Goal: Task Accomplishment & Management: Manage account settings

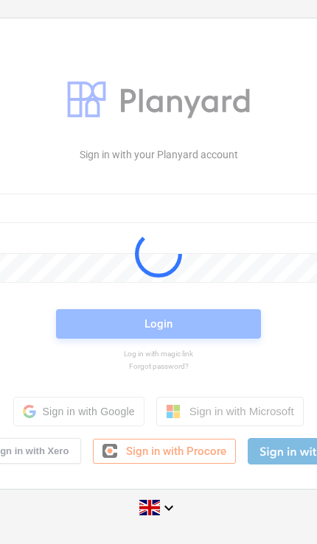
scroll to position [60, 0]
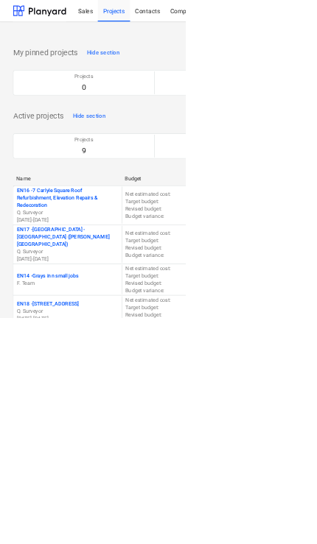
click at [147, 24] on div "Sales" at bounding box center [146, 18] width 42 height 38
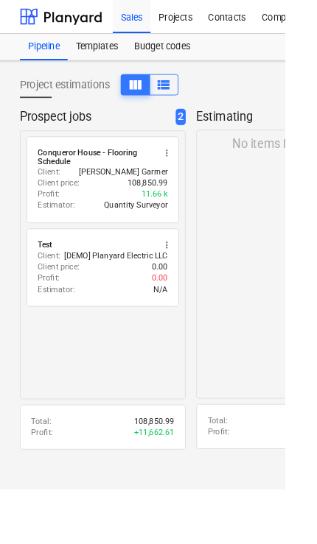
click at [62, 174] on div "Conqueror House - Flooring Schedule" at bounding box center [106, 174] width 128 height 21
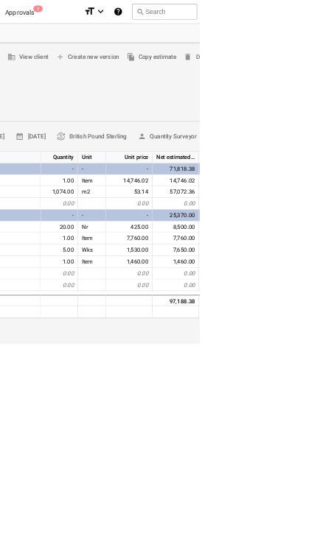
scroll to position [0, 505]
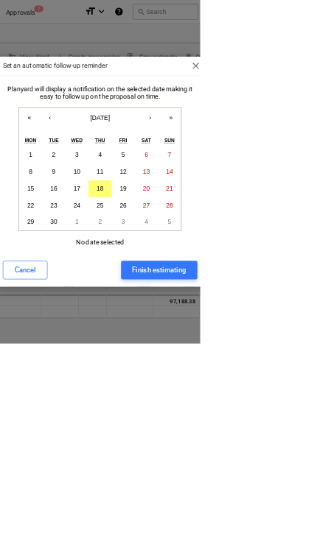
click at [75, 442] on button "Cancel" at bounding box center [39, 427] width 71 height 29
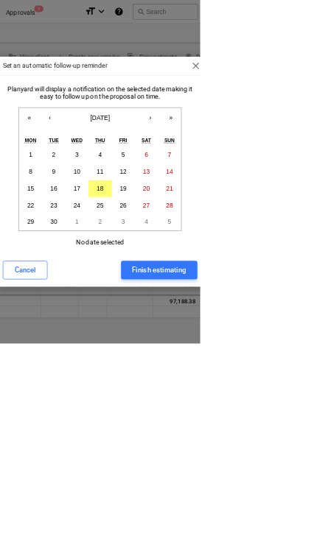
click at [254, 203] on button "›" at bounding box center [238, 187] width 32 height 32
click at [95, 203] on button "‹" at bounding box center [79, 187] width 32 height 32
click at [197, 357] on abbr "3" at bounding box center [194, 351] width 5 height 11
click at [294, 437] on div "Finish estimating" at bounding box center [251, 427] width 85 height 19
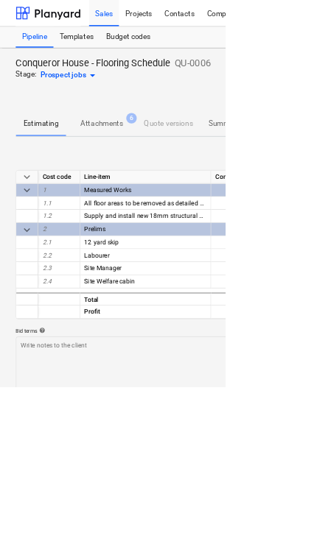
scroll to position [0, 0]
click at [43, 56] on div "Pipeline" at bounding box center [48, 52] width 53 height 29
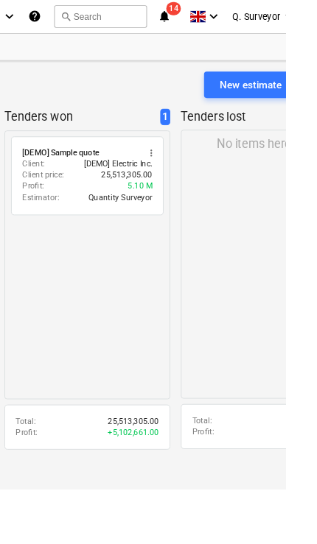
scroll to position [0, 655]
click at [174, 163] on button "more_vert" at bounding box center [167, 170] width 18 height 18
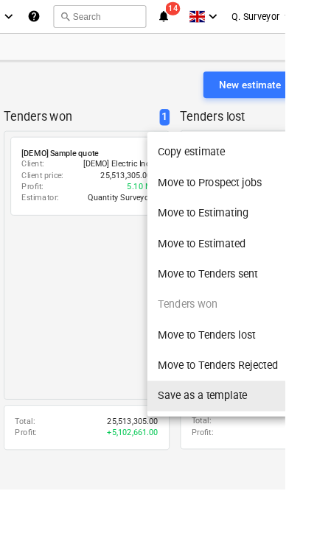
click at [288, 442] on li "Save as a template" at bounding box center [241, 440] width 157 height 34
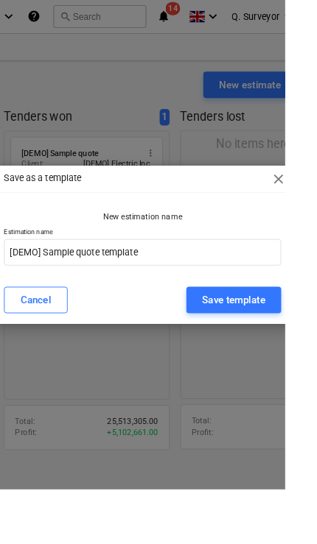
click at [294, 343] on div "Save template" at bounding box center [260, 333] width 70 height 19
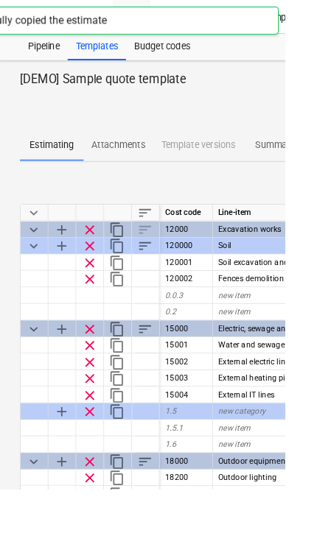
click at [51, 60] on div "Pipeline" at bounding box center [48, 52] width 53 height 29
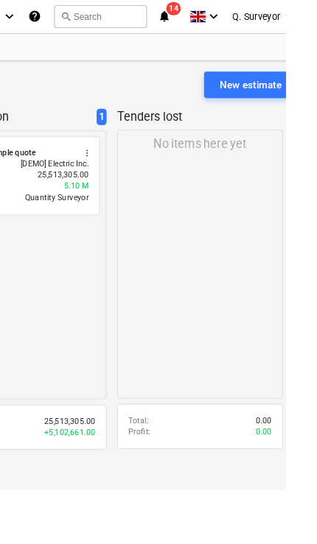
scroll to position [0, 655]
click at [99, 171] on span "more_vert" at bounding box center [97, 170] width 12 height 12
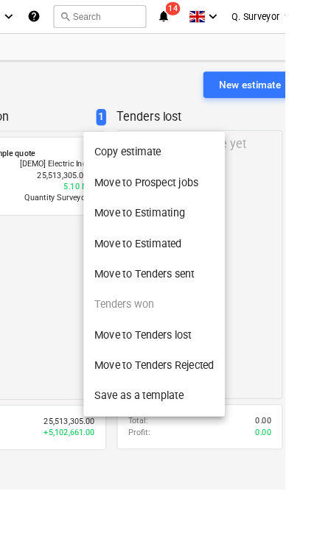
click at [73, 368] on div at bounding box center [158, 272] width 317 height 544
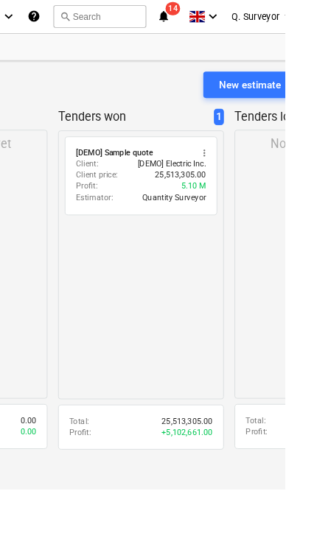
scroll to position [0, 82]
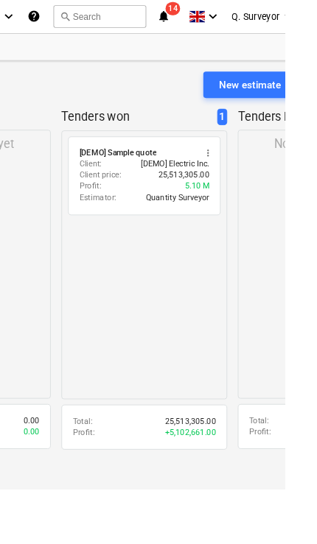
click at [89, 169] on span "radio_button_unchecked" at bounding box center [88, 170] width 12 height 12
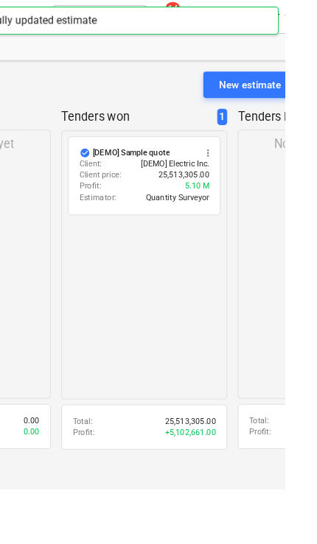
click at [222, 165] on div "check_circle [DEMO] Sample quote more_vert" at bounding box center [160, 170] width 144 height 12
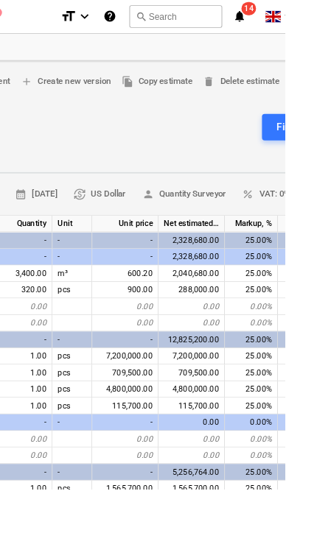
scroll to position [0, 571]
click at [246, 91] on span "delete Delete estimate" at bounding box center [267, 90] width 85 height 17
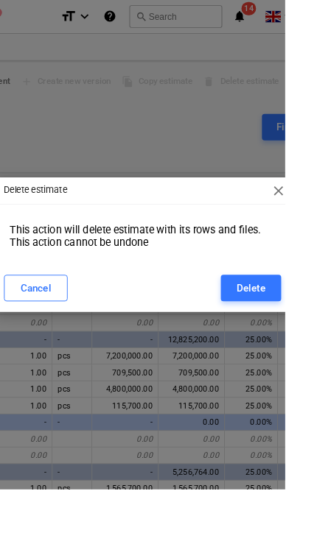
click at [294, 330] on div "Delete" at bounding box center [279, 320] width 32 height 19
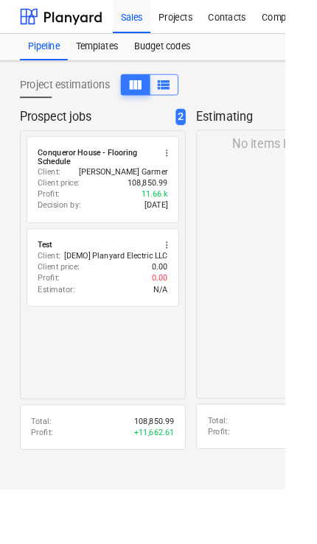
click at [188, 277] on span "more_vert" at bounding box center [185, 273] width 12 height 12
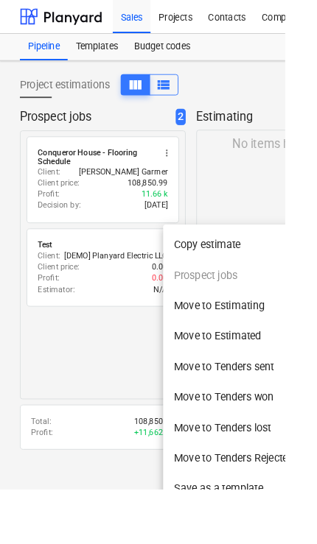
click at [116, 340] on div at bounding box center [158, 272] width 317 height 544
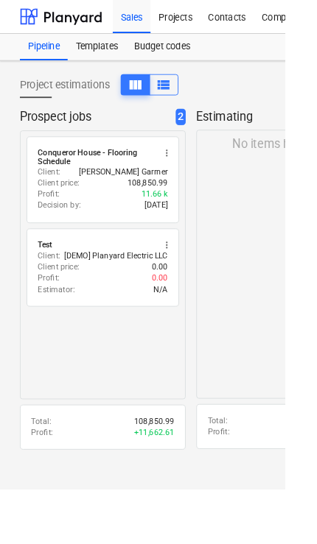
click at [133, 282] on p "[DEMO] Planyard Electric LLC" at bounding box center [128, 284] width 115 height 13
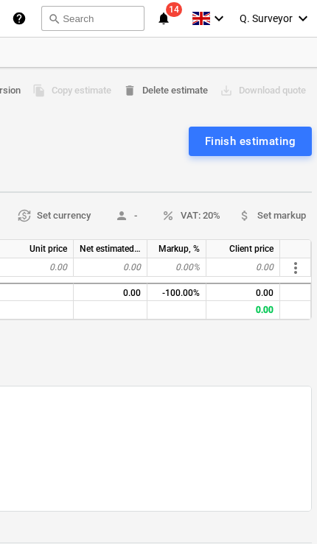
scroll to position [0, 691]
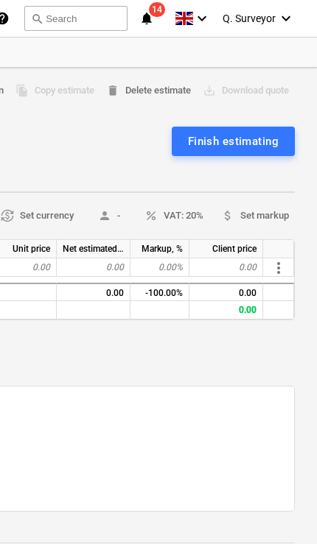
click at [161, 85] on span "delete Delete estimate" at bounding box center [148, 90] width 85 height 17
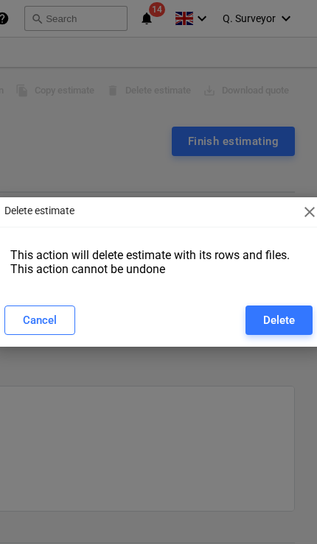
click at [284, 319] on div "Delete" at bounding box center [279, 320] width 32 height 19
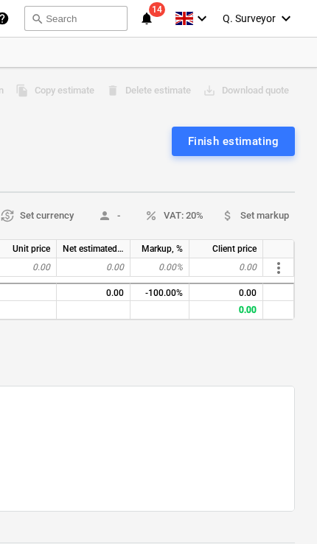
type textarea "x"
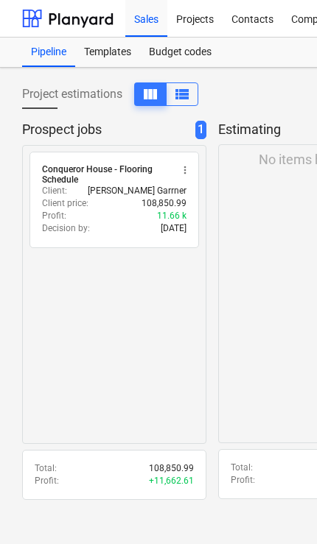
click at [50, 58] on div "Pipeline" at bounding box center [48, 52] width 53 height 29
click at [191, 172] on span "more_vert" at bounding box center [185, 170] width 12 height 12
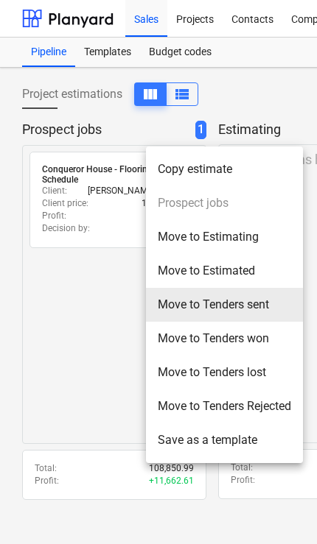
click at [263, 297] on li "Move to Tenders sent" at bounding box center [224, 305] width 157 height 34
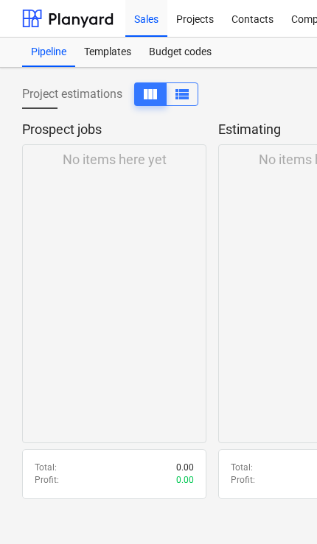
click at [190, 19] on div "Projects" at bounding box center [194, 18] width 55 height 38
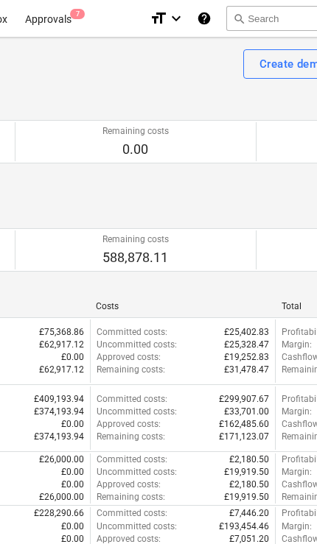
scroll to position [0, 491]
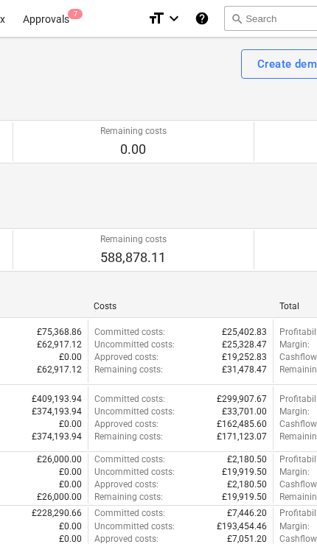
click at [59, 10] on div "Approvals 7" at bounding box center [46, 18] width 64 height 38
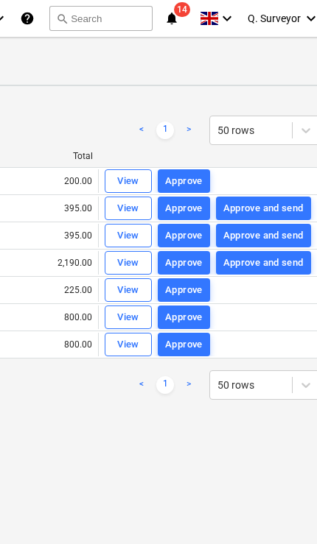
scroll to position [0, 678]
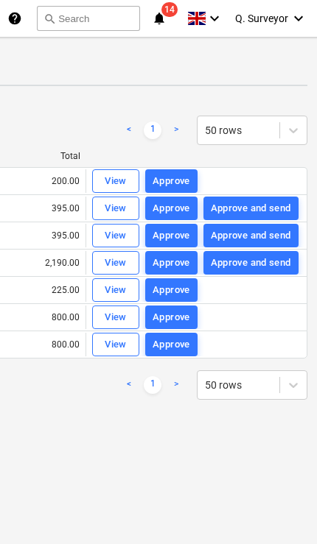
click at [117, 210] on div "View" at bounding box center [116, 208] width 22 height 17
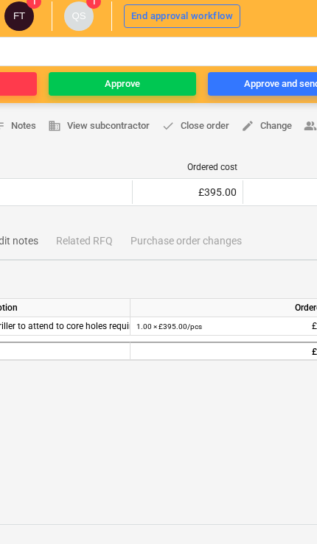
scroll to position [97, 376]
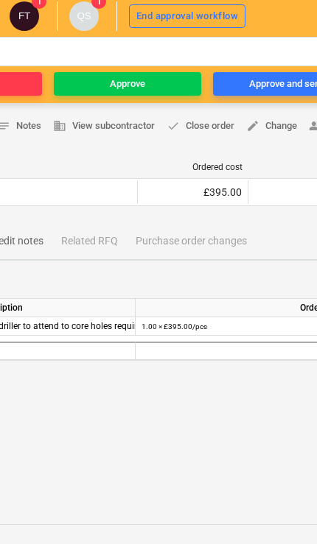
click at [273, 86] on div "Approve and send" at bounding box center [287, 84] width 76 height 17
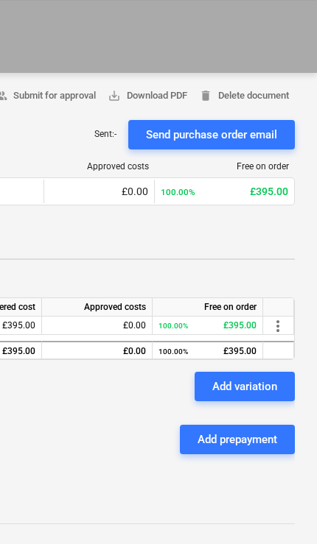
scroll to position [69, 691]
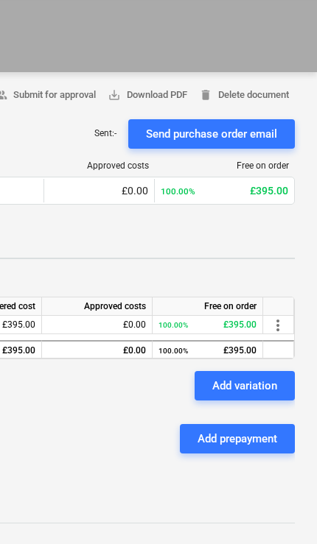
click at [241, 132] on div "Send purchase order email" at bounding box center [211, 133] width 131 height 19
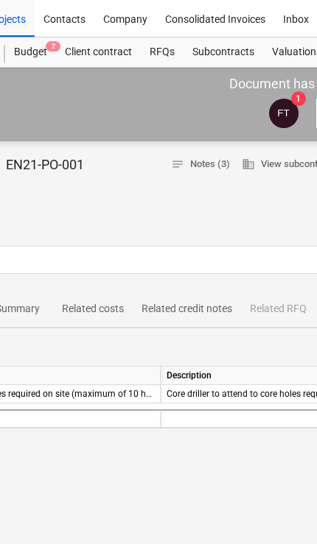
scroll to position [0, 184]
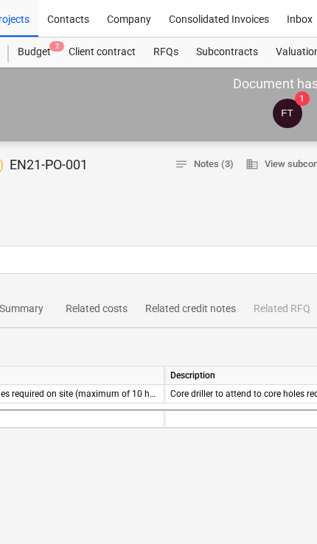
click at [187, 166] on span "notes Notes (3)" at bounding box center [203, 164] width 59 height 17
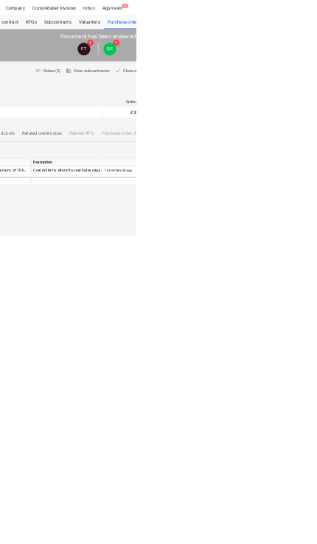
scroll to position [0, 275]
click at [193, 169] on span "business View subcontractor" at bounding box center [205, 164] width 102 height 17
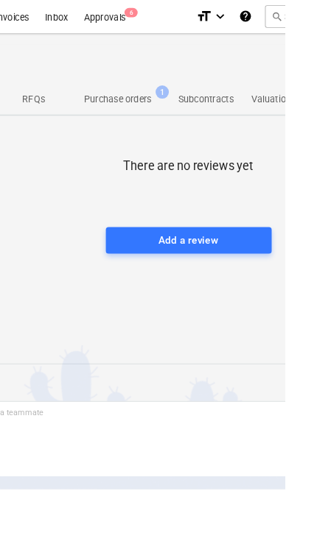
scroll to position [0, 415]
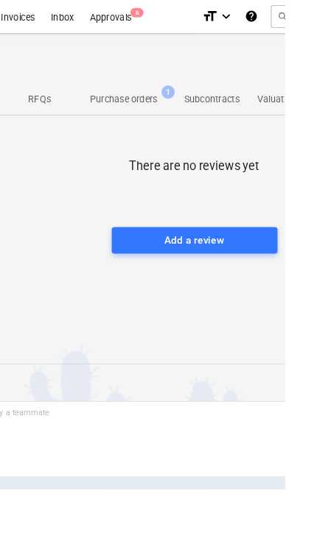
click at [141, 107] on p "Purchase orders" at bounding box center [136, 109] width 75 height 15
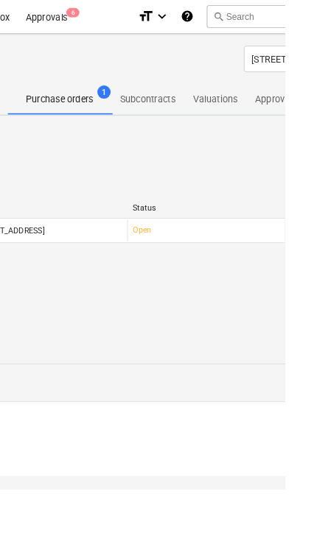
scroll to position [0, 487]
click at [172, 109] on p "Subcontracts" at bounding box center [163, 109] width 62 height 15
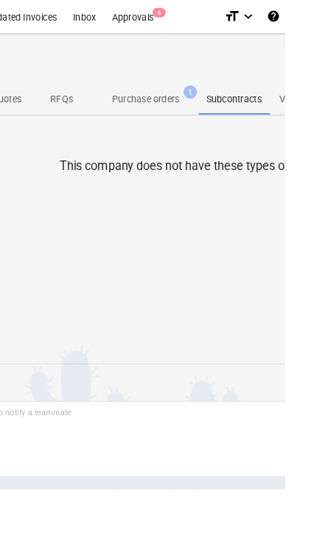
scroll to position [0, 379]
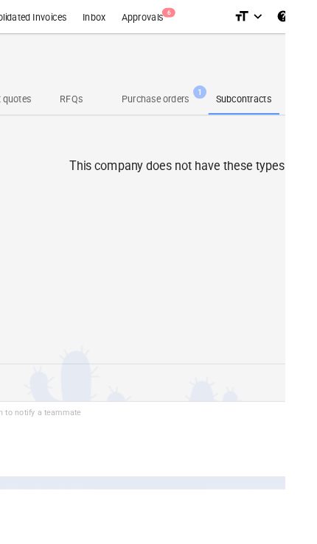
click at [182, 110] on p "Purchase orders" at bounding box center [172, 109] width 75 height 15
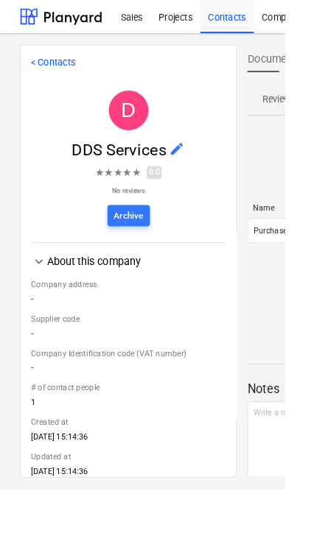
click at [188, 24] on div "Projects" at bounding box center [194, 18] width 55 height 38
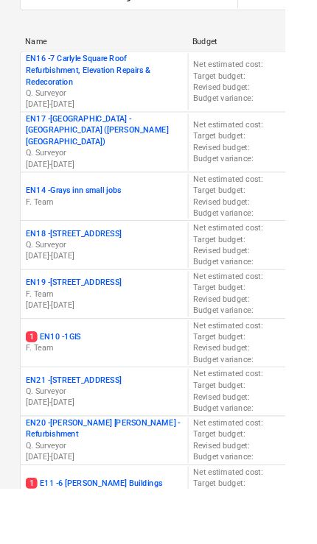
scroll to position [259, 0]
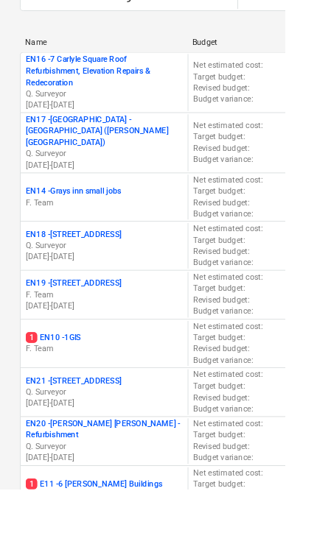
click at [113, 417] on p "EN21 - [STREET_ADDRESS]" at bounding box center [82, 423] width 106 height 13
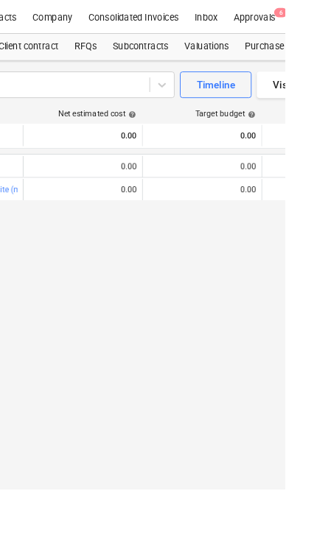
scroll to position [0, 255]
click at [170, 54] on div "Subcontracts" at bounding box center [156, 52] width 80 height 29
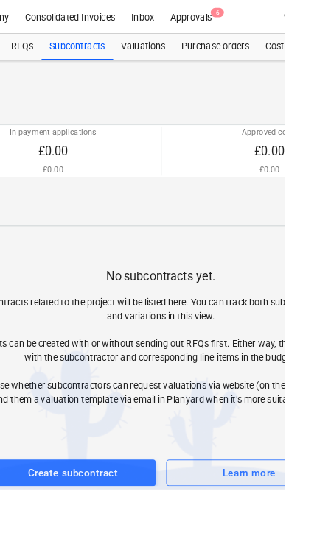
scroll to position [0, 325]
click at [233, 62] on div "Purchase orders" at bounding box center [238, 52] width 93 height 29
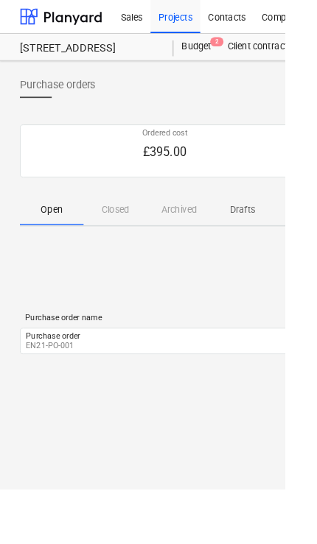
click at [105, 370] on div "Purchase order EN21-PO-001" at bounding box center [185, 379] width 324 height 25
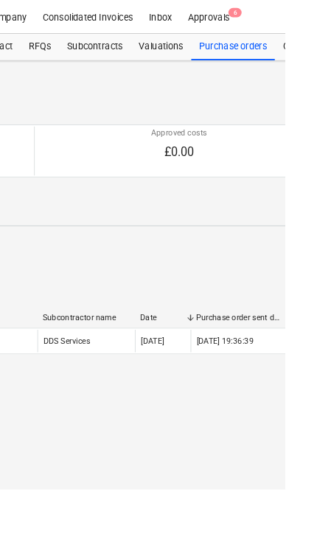
scroll to position [0, 303]
click at [169, 57] on div "Valuations" at bounding box center [180, 52] width 67 height 29
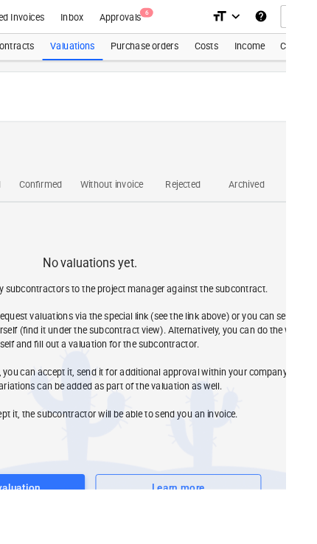
scroll to position [0, 403]
click at [126, 38] on div "Purchase orders" at bounding box center [160, 52] width 93 height 29
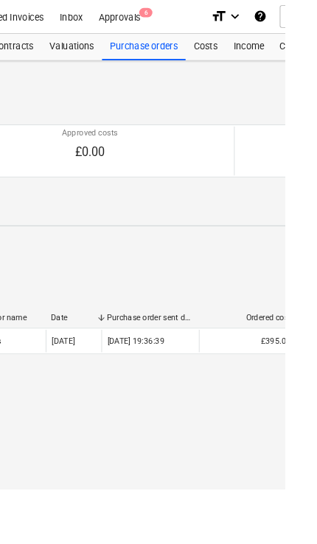
click at [132, 15] on div "Approvals 6" at bounding box center [133, 18] width 64 height 38
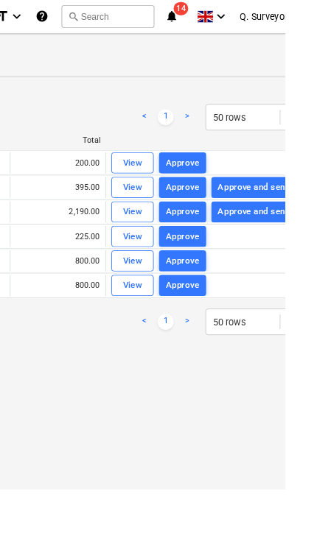
scroll to position [0, 646]
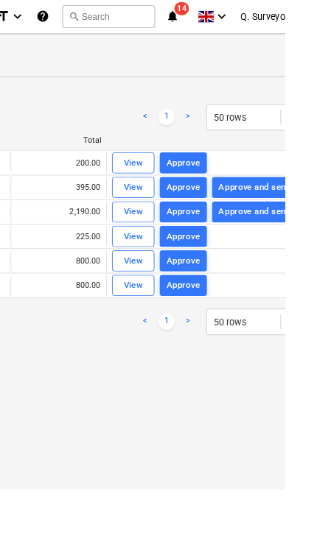
click at [208, 321] on div "Approve" at bounding box center [204, 317] width 38 height 17
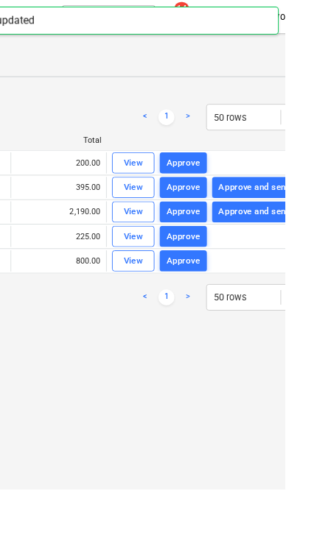
click at [222, 290] on div "Approve" at bounding box center [204, 290] width 38 height 17
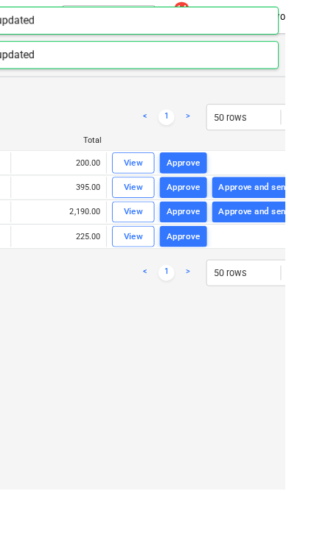
click at [213, 268] on div "Approve" at bounding box center [204, 263] width 38 height 17
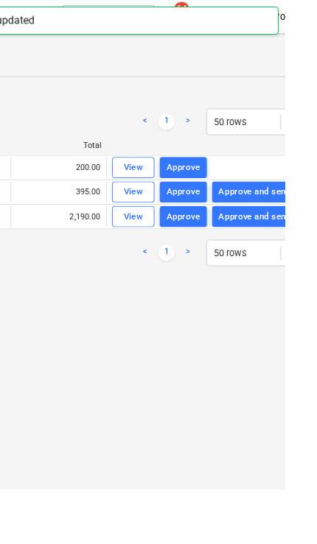
click at [151, 180] on div "View" at bounding box center [148, 186] width 22 height 17
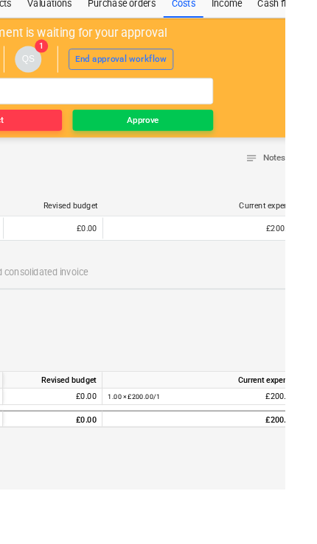
scroll to position [47, 428]
click at [154, 133] on div "Approve" at bounding box center [159, 134] width 35 height 17
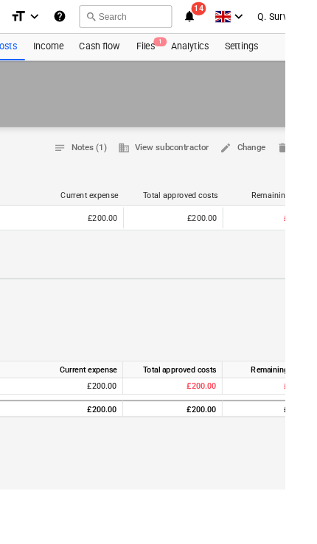
scroll to position [0, 628]
click at [161, 54] on div "Files 1" at bounding box center [160, 52] width 38 height 29
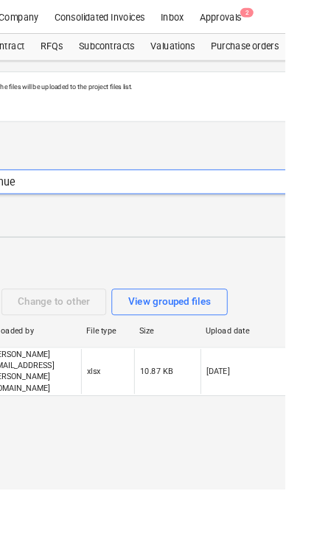
scroll to position [0, 290]
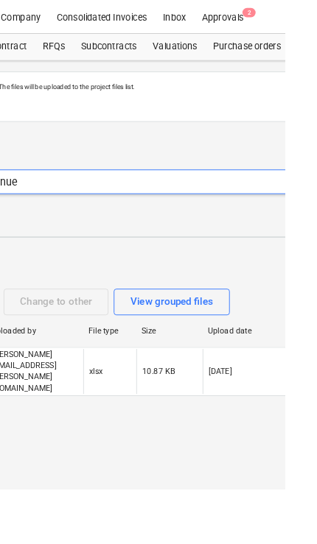
click at [245, 11] on div "Approvals 2" at bounding box center [247, 18] width 64 height 38
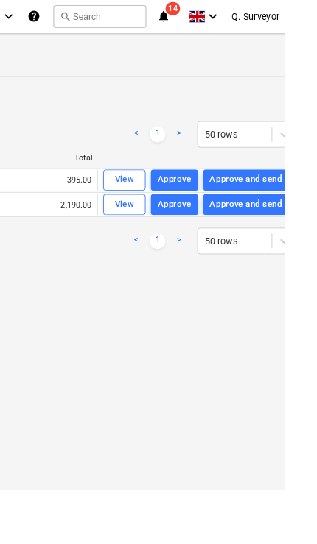
scroll to position [0, 655]
click at [296, 237] on button "Approve and send" at bounding box center [273, 228] width 95 height 24
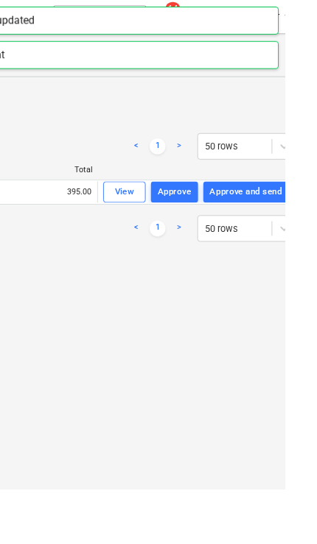
click at [292, 214] on div "Approve and send" at bounding box center [273, 213] width 80 height 17
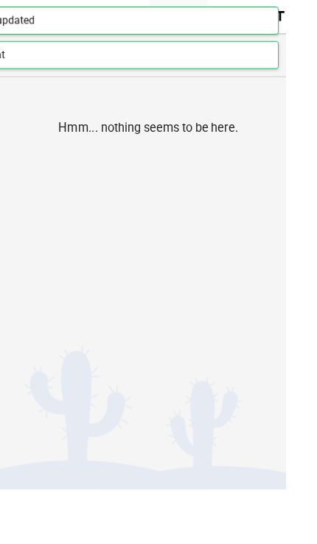
scroll to position [0, 339]
